Goal: Find specific page/section: Find specific page/section

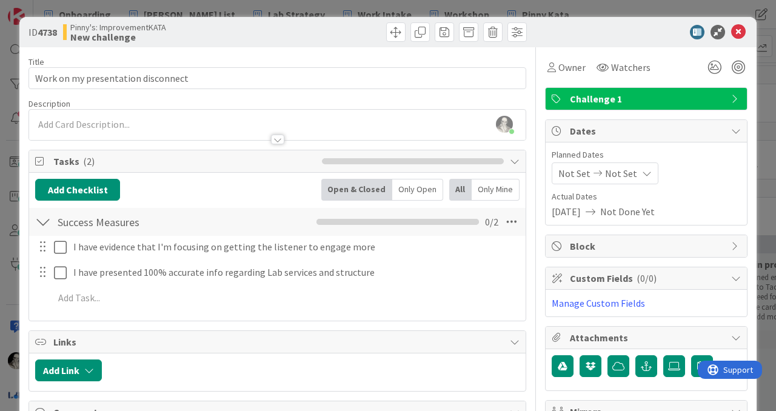
scroll to position [218, 0]
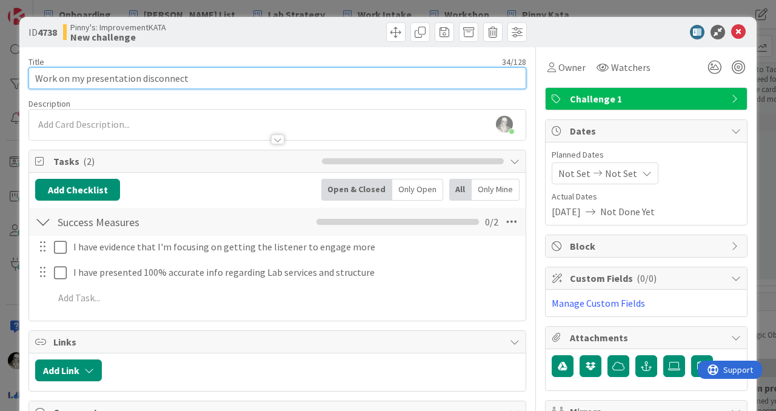
click at [163, 78] on input "Work on my presentation disconnect" at bounding box center [278, 78] width 498 height 22
type input "Work on my presentation skills"
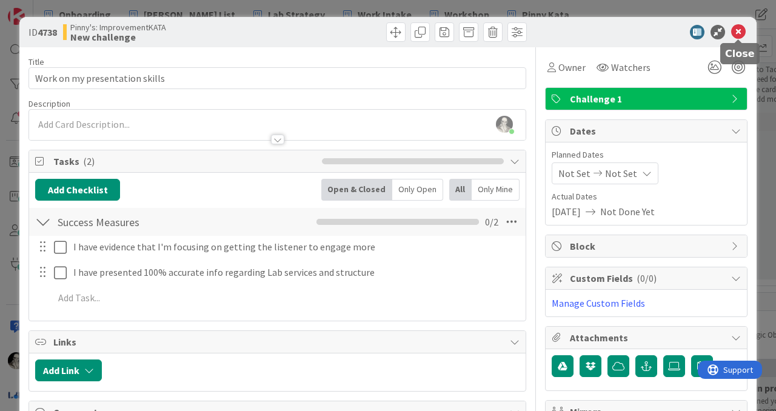
click at [734, 31] on icon at bounding box center [738, 32] width 15 height 15
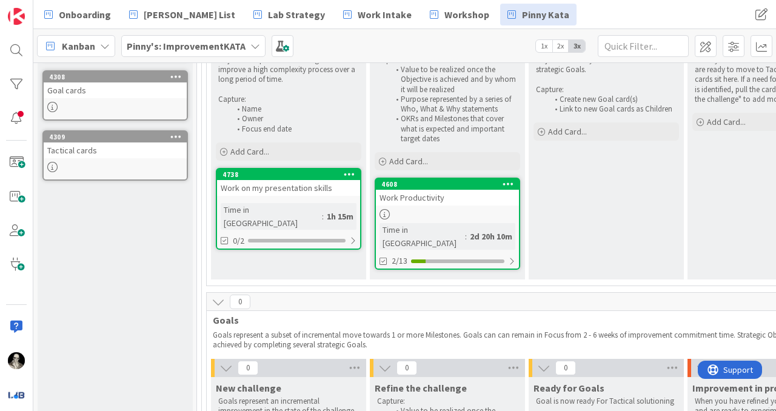
click at [314, 193] on div "Work on my presentation skills" at bounding box center [288, 188] width 143 height 16
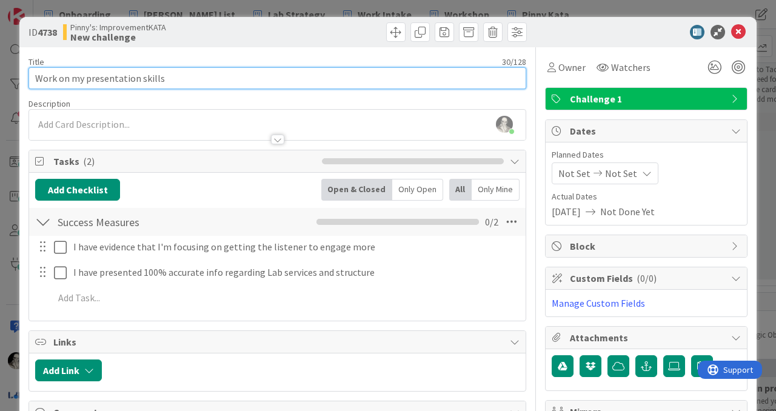
drag, startPoint x: 69, startPoint y: 79, endPoint x: 5, endPoint y: 76, distance: 63.7
click at [5, 76] on div "ID 4738 Pinny's: ImprovementKATA New challenge Title 30 / 128 Work on my presen…" at bounding box center [388, 205] width 776 height 411
type input "Improve my presentation skills"
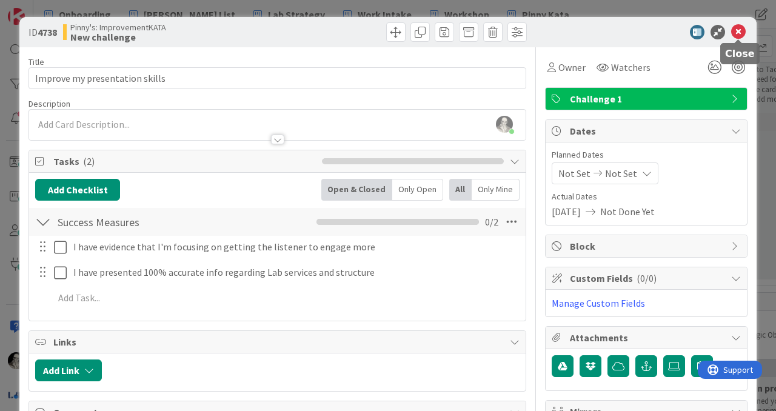
click at [738, 32] on icon at bounding box center [738, 32] width 15 height 15
